Goal: Browse casually

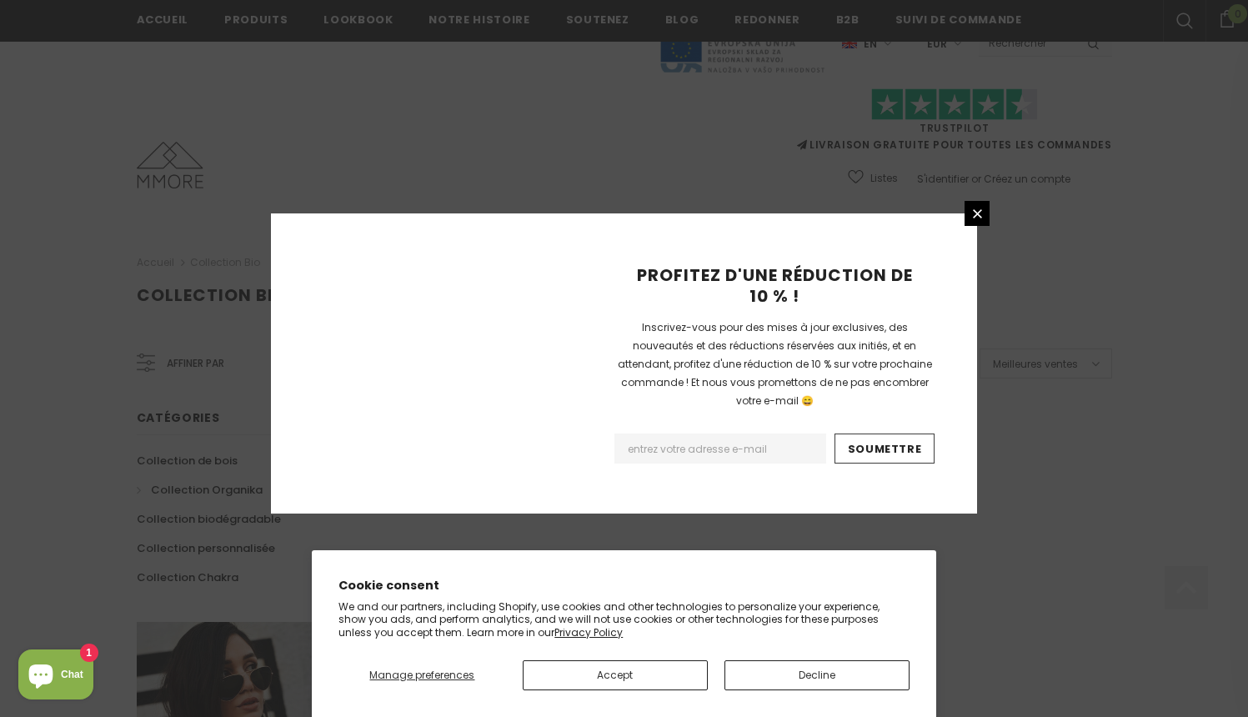
scroll to position [1012, 0]
